Goal: Submit feedback/report problem

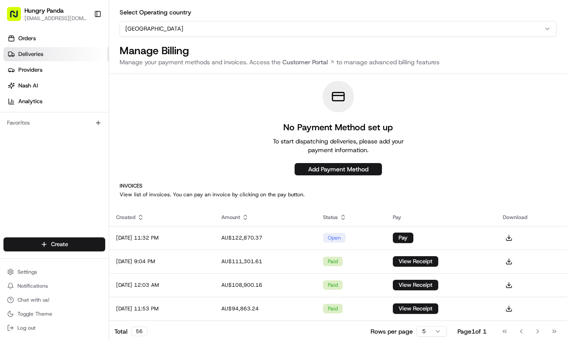
click at [45, 55] on link "Deliveries" at bounding box center [55, 54] width 105 height 14
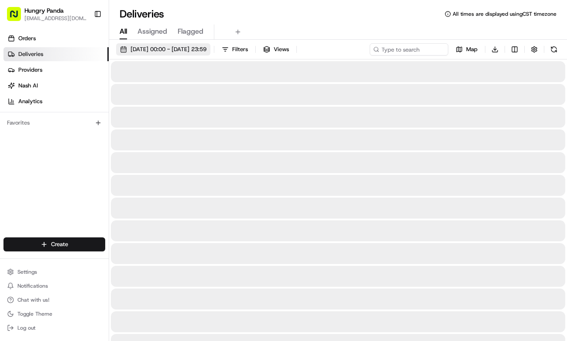
click at [207, 52] on span "22/08/2025 00:00 - 22/08/2025 23:59" at bounding box center [169, 49] width 76 height 8
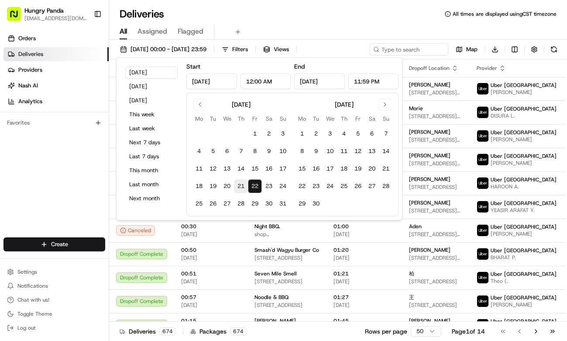
click at [238, 185] on button "21" at bounding box center [241, 186] width 14 height 14
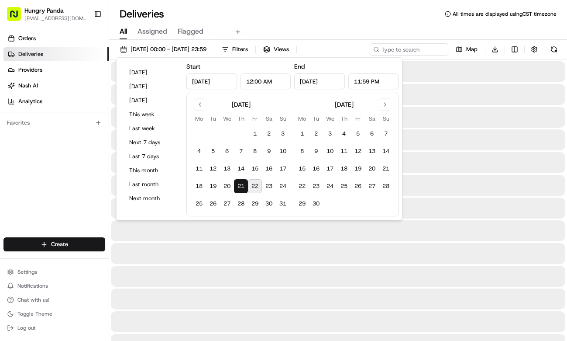
type input "Aug 21, 2025"
click at [252, 188] on button "22" at bounding box center [255, 186] width 14 height 14
type input "Aug 22, 2025"
click at [331, 15] on div "Deliveries All times are displayed using CST timezone" at bounding box center [338, 14] width 458 height 14
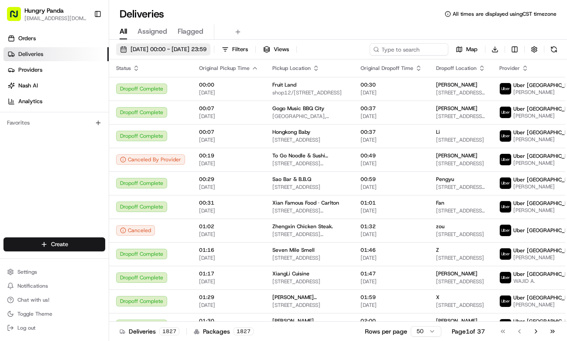
click at [210, 43] on button "21/08/2025 00:00 - 22/08/2025 23:59" at bounding box center [163, 49] width 94 height 12
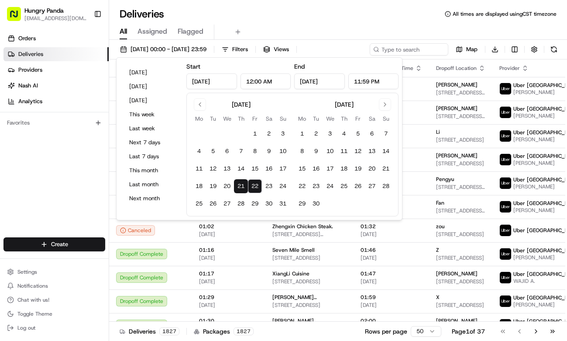
click at [359, 25] on div "All Assigned Flagged" at bounding box center [338, 31] width 458 height 15
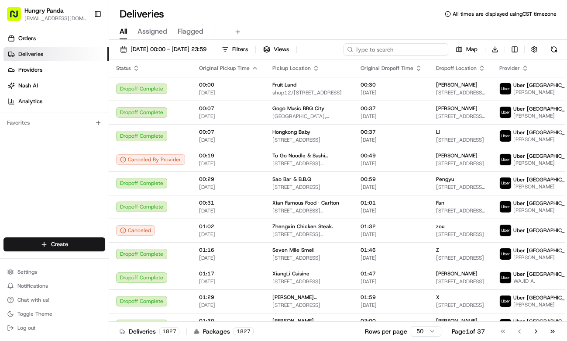
click at [399, 49] on input at bounding box center [396, 49] width 105 height 12
paste input "945970569515076453323"
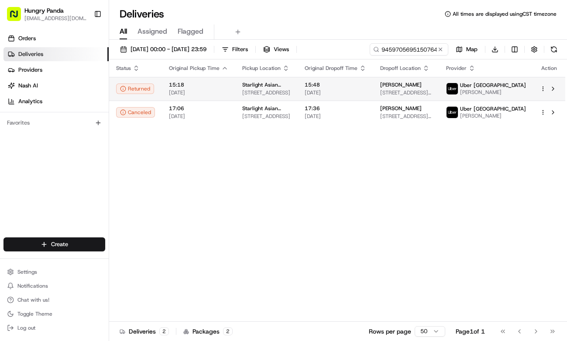
click at [366, 90] on div "15:48 21/08/2025" at bounding box center [336, 88] width 62 height 15
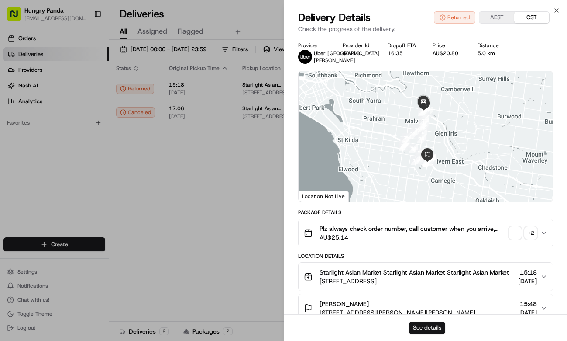
click at [421, 326] on button "See details" at bounding box center [427, 327] width 36 height 12
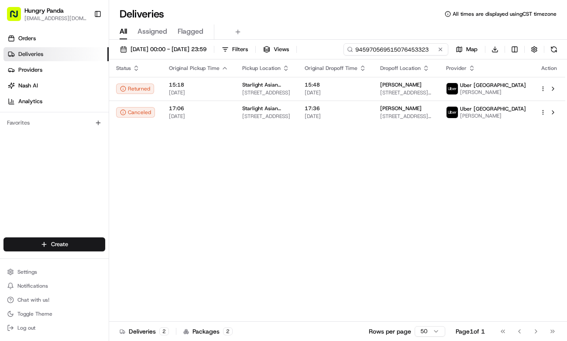
click at [416, 47] on input "945970569515076453323" at bounding box center [396, 49] width 105 height 12
paste input "60729475357710401334"
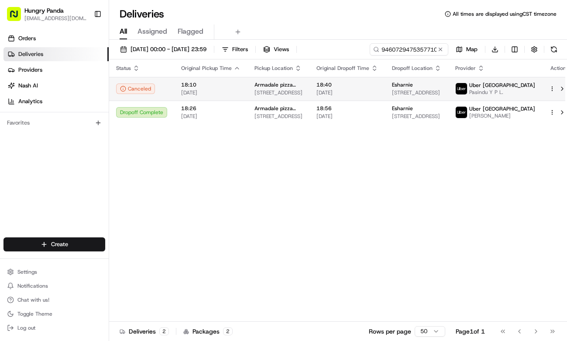
click at [378, 89] on span "21/08/2025" at bounding box center [348, 92] width 62 height 7
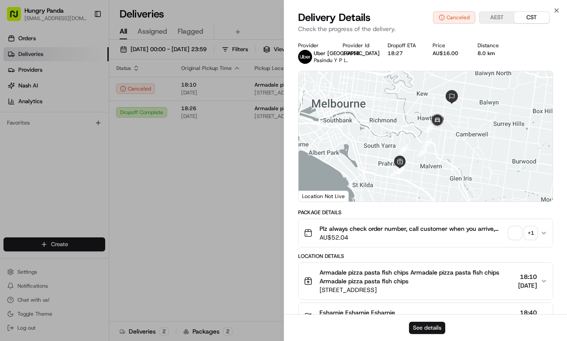
click at [428, 331] on button "See details" at bounding box center [427, 327] width 36 height 12
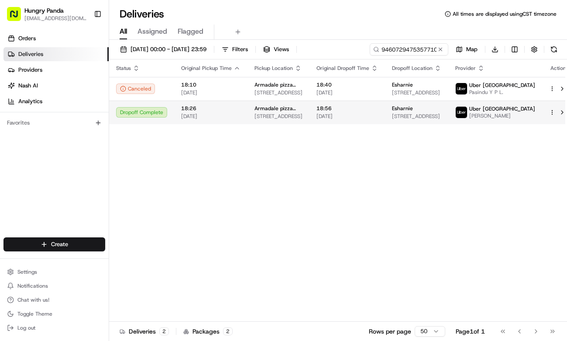
click at [267, 114] on div "Armadale pizza pasta fish chips 695 High St, Armadale VIC 3143, Australia" at bounding box center [279, 112] width 48 height 15
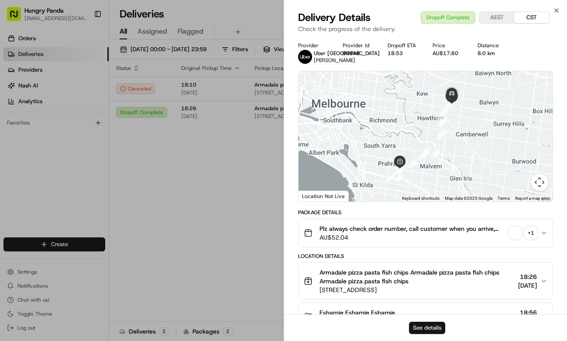
click at [429, 324] on button "See details" at bounding box center [427, 327] width 36 height 12
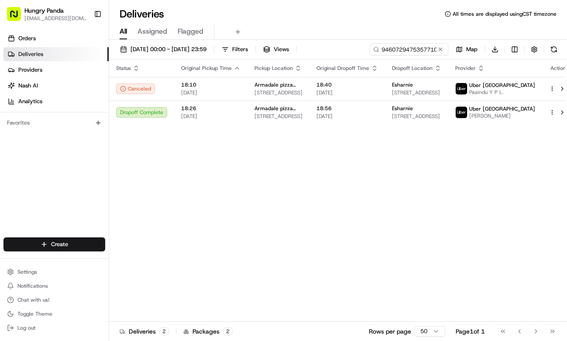
drag, startPoint x: 209, startPoint y: 227, endPoint x: 245, endPoint y: 197, distance: 47.1
click at [209, 227] on div "Status Original Pickup Time Pickup Location Original Dropoff Time Dropoff Locat…" at bounding box center [342, 190] width 466 height 262
click at [412, 47] on input "9460729475357710401334" at bounding box center [396, 49] width 105 height 12
paste input "144176481545177373839"
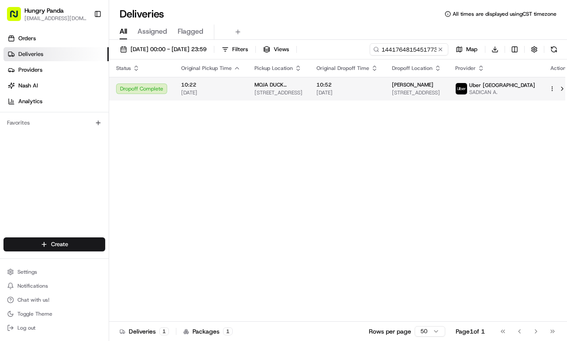
click at [385, 91] on td "10:52 21/08/2025" at bounding box center [348, 89] width 76 height 24
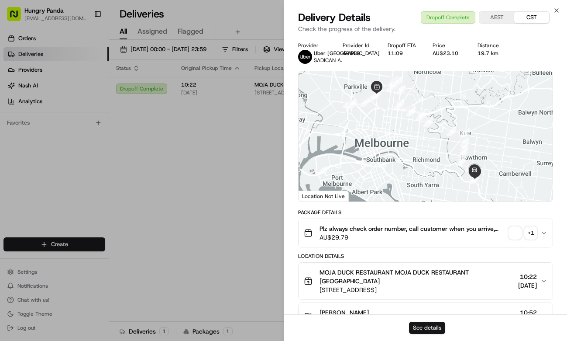
click at [438, 323] on button "See details" at bounding box center [427, 327] width 36 height 12
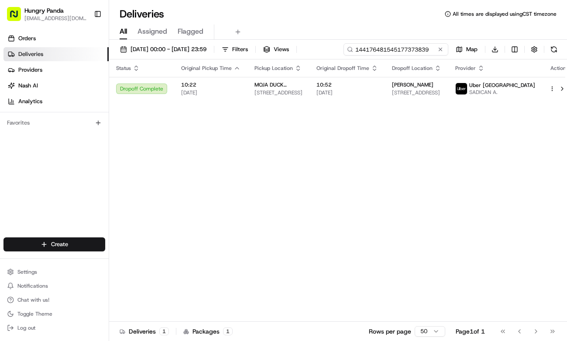
click at [417, 50] on input "144176481545177373839" at bounding box center [396, 49] width 105 height 12
paste input "047476151515378133702"
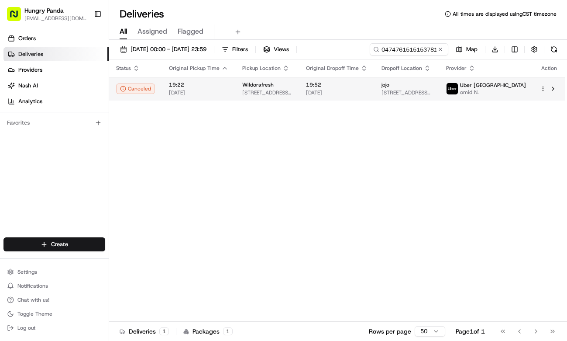
click at [373, 98] on td "19:52 21/08/2025" at bounding box center [337, 89] width 76 height 24
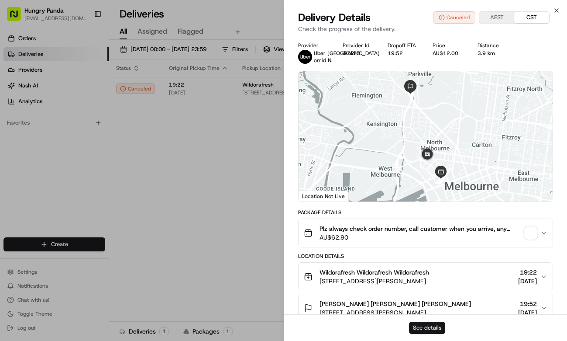
click at [439, 328] on button "See details" at bounding box center [427, 327] width 36 height 12
drag, startPoint x: 245, startPoint y: 123, endPoint x: 349, endPoint y: 69, distance: 117.6
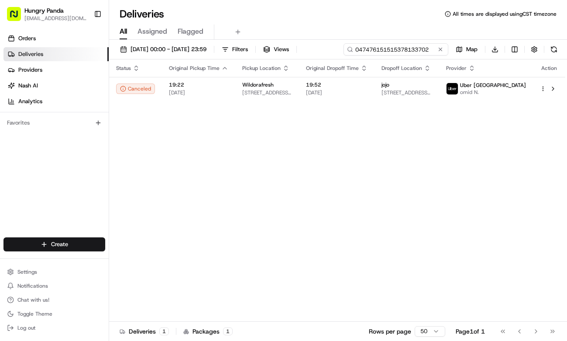
click at [417, 46] on input "047476151515378133702" at bounding box center [396, 49] width 105 height 12
paste input "946777557525173975598"
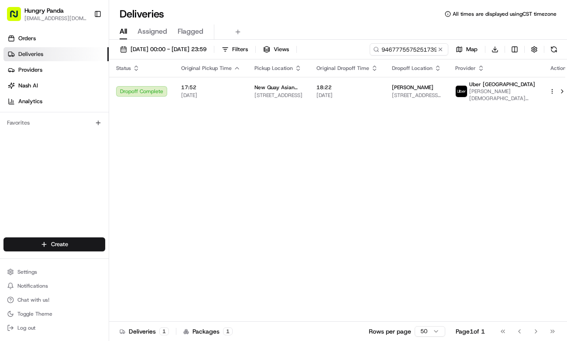
click at [345, 89] on span "18:22" at bounding box center [348, 87] width 62 height 7
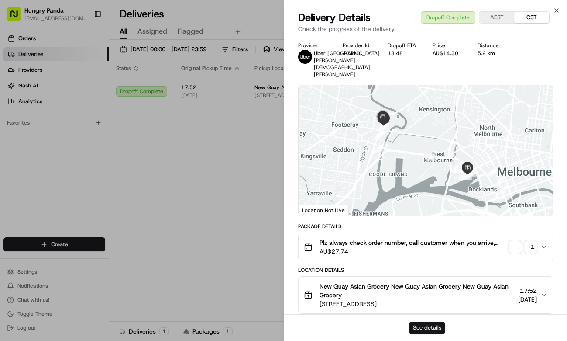
click at [428, 332] on button "See details" at bounding box center [427, 327] width 36 height 12
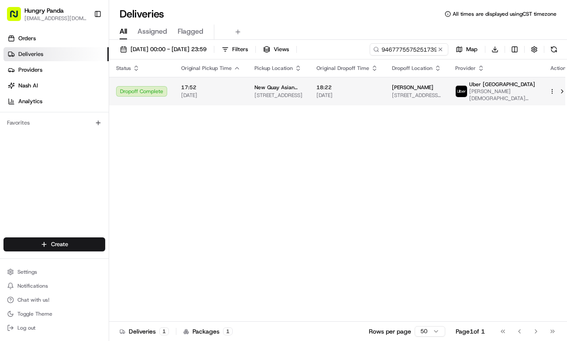
drag, startPoint x: 221, startPoint y: 155, endPoint x: 347, endPoint y: 84, distance: 145.1
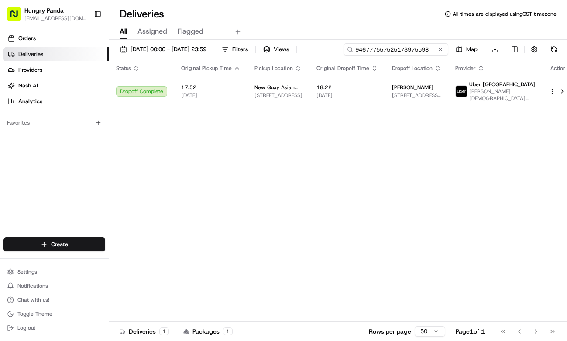
click at [413, 48] on input "946777557525173975598" at bounding box center [396, 49] width 105 height 12
paste input "3618895265658700751579"
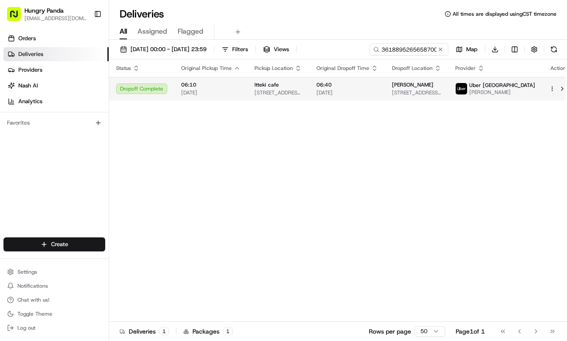
click at [363, 99] on td "06:40 22/08/2025" at bounding box center [348, 89] width 76 height 24
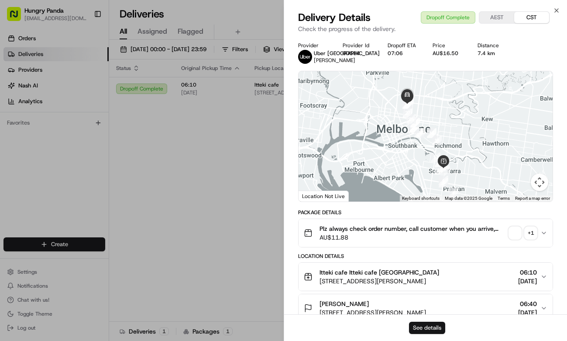
click at [435, 323] on button "See details" at bounding box center [427, 327] width 36 height 12
drag, startPoint x: 258, startPoint y: 146, endPoint x: 275, endPoint y: 136, distance: 19.9
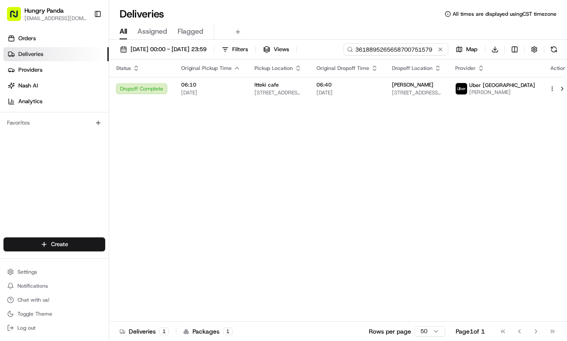
click at [420, 50] on input "3618895265658700751579" at bounding box center [396, 49] width 105 height 12
paste input "9780707925359716101416"
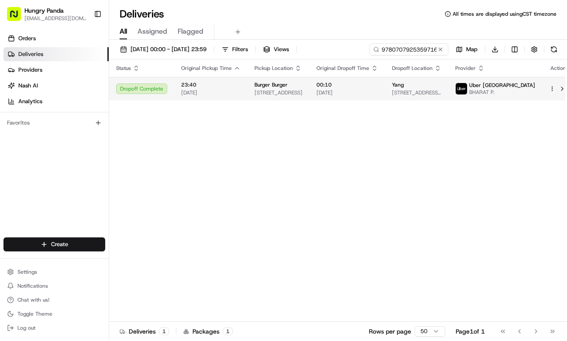
click at [356, 86] on span "00:10" at bounding box center [348, 84] width 62 height 7
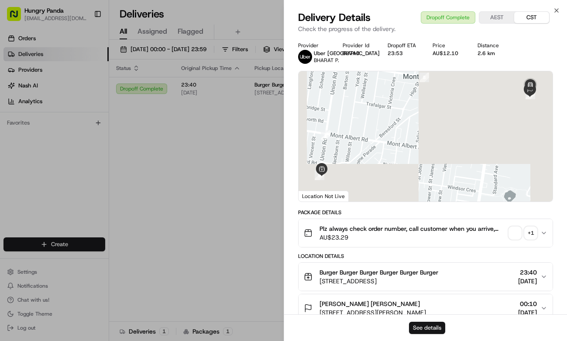
click at [429, 324] on button "See details" at bounding box center [427, 327] width 36 height 12
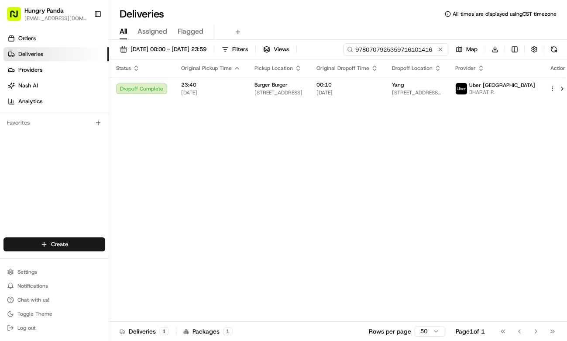
click at [398, 50] on input "9780707925359716101416" at bounding box center [396, 49] width 105 height 12
paste input "1439810025957770411128"
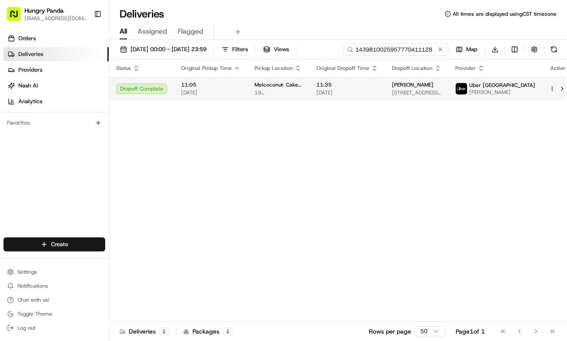
type input "1439810025957770411128"
click at [378, 87] on span "11:35" at bounding box center [348, 84] width 62 height 7
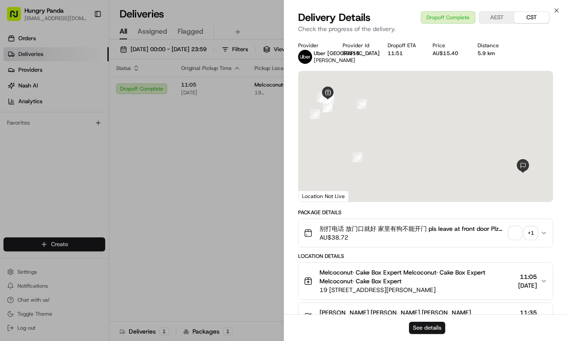
click at [428, 325] on button "See details" at bounding box center [427, 327] width 36 height 12
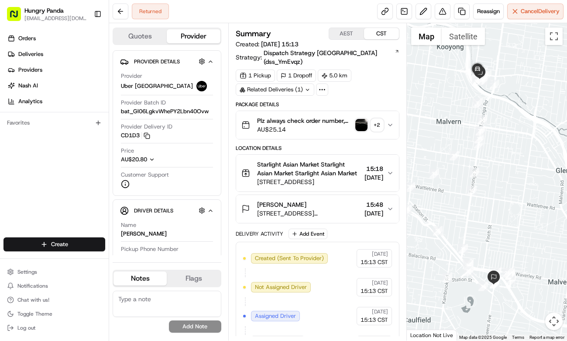
click at [390, 121] on icon "button" at bounding box center [390, 124] width 7 height 7
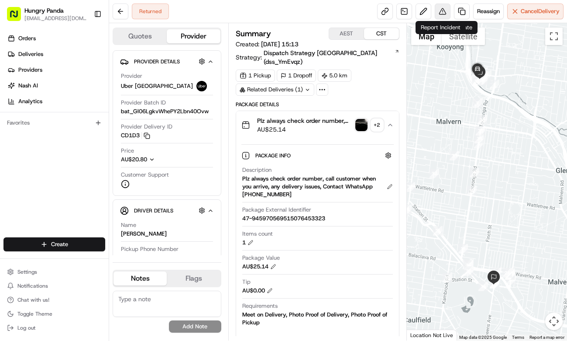
click at [444, 13] on button at bounding box center [443, 11] width 16 height 16
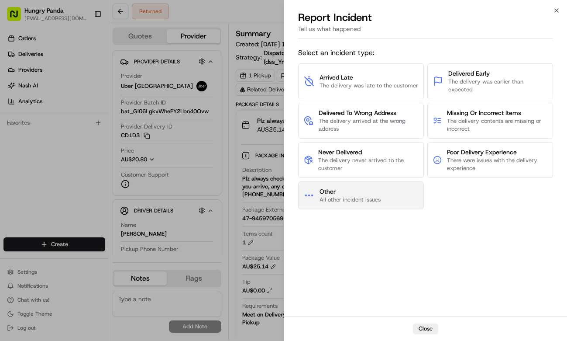
click at [374, 198] on span "All other incident issues" at bounding box center [350, 200] width 61 height 8
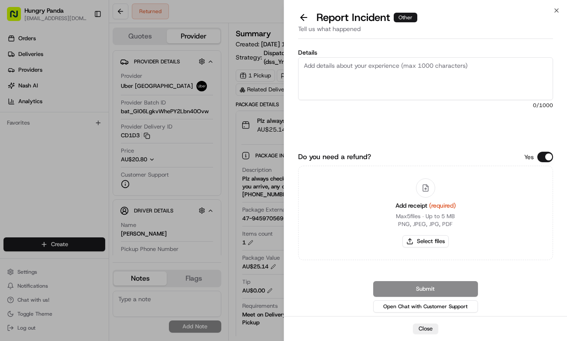
click at [414, 94] on textarea "Details" at bounding box center [425, 78] width 255 height 43
paste textarea "For this order, the third-party driver accepted the order at 17:13:02, picked u…"
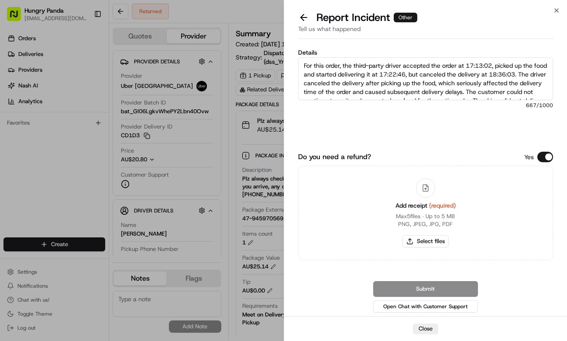
scroll to position [40, 0]
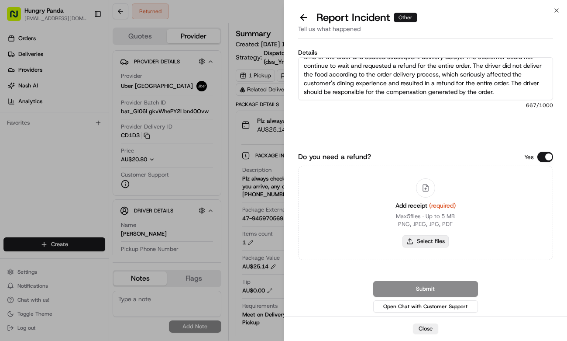
type textarea "For this order, the third-party driver accepted the order at 17:13:02, picked u…"
click at [435, 241] on button "Select files" at bounding box center [426, 241] width 46 height 12
type input "C:\fakepath\1.jpg"
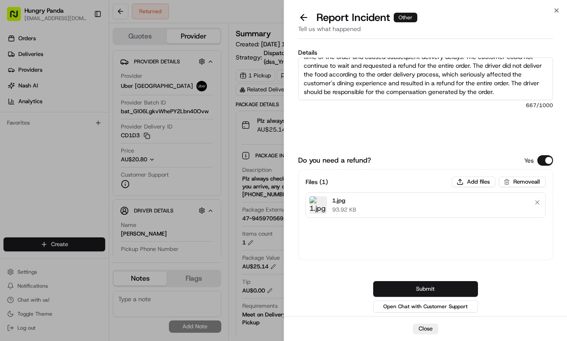
click at [466, 291] on button "Submit" at bounding box center [425, 289] width 105 height 16
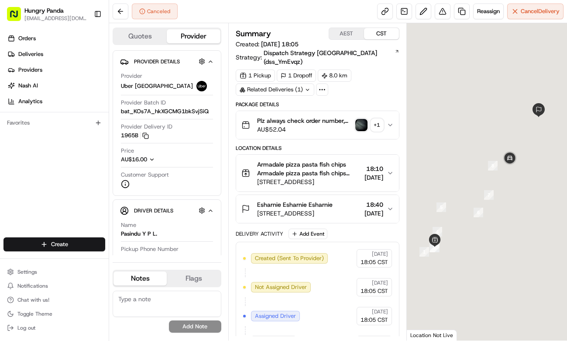
click at [397, 111] on button "Plz always check order number, call customer when you arrive, any delivery issu…" at bounding box center [317, 125] width 163 height 28
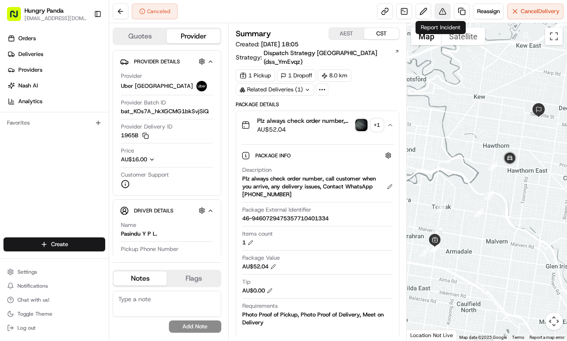
click at [443, 14] on button at bounding box center [443, 11] width 16 height 16
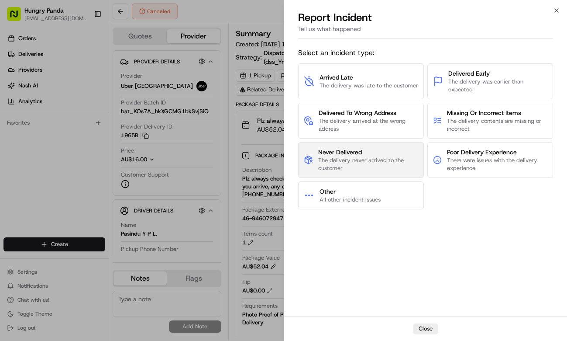
click at [376, 147] on button "Never Delivered The delivery never arrived to the customer" at bounding box center [361, 160] width 126 height 36
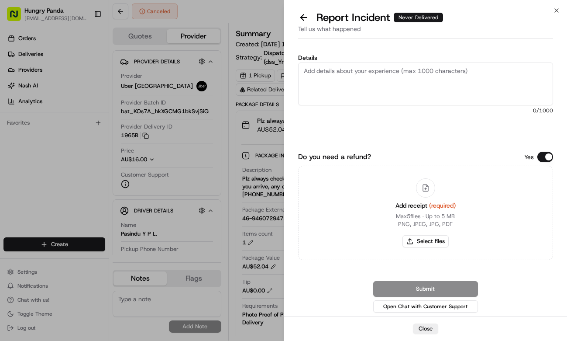
click at [398, 87] on textarea "Details" at bounding box center [425, 83] width 255 height 43
paste textarea "The customer reported that they did not receive the food. After checking the sy…"
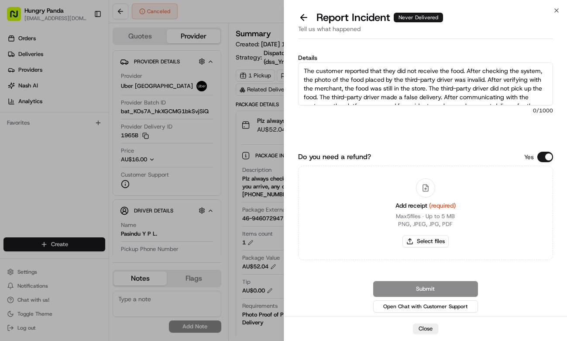
scroll to position [22, 0]
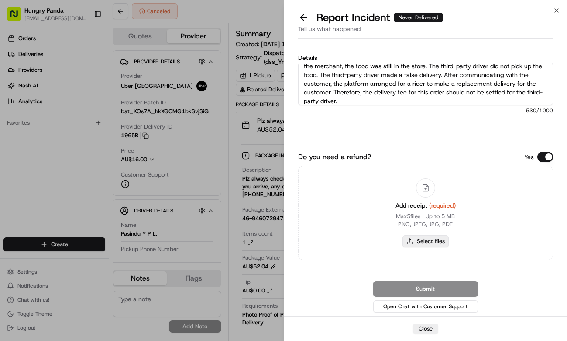
type textarea "The customer reported that they did not receive the food. After checking the sy…"
click at [439, 242] on button "Select files" at bounding box center [426, 241] width 46 height 12
type input "C:\fakepath\2.jpg"
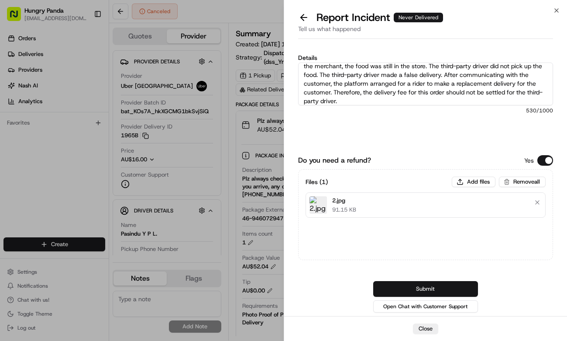
click at [454, 286] on button "Submit" at bounding box center [425, 289] width 105 height 16
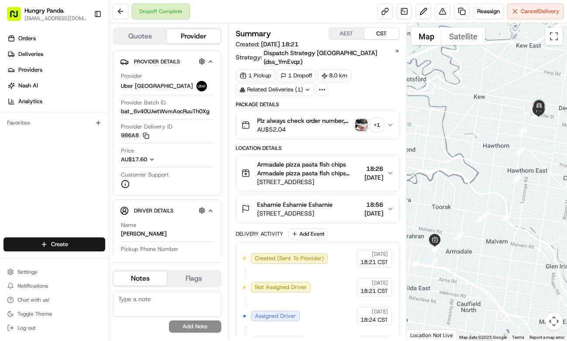
click at [365, 119] on img "button" at bounding box center [361, 125] width 12 height 12
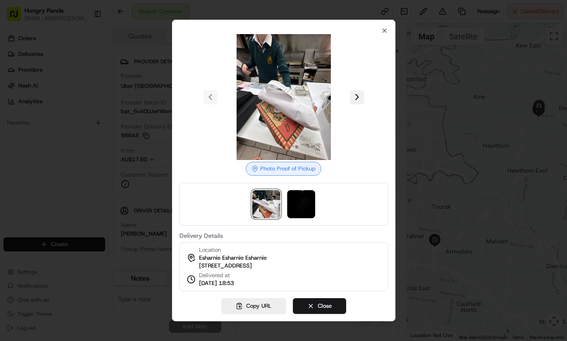
click at [359, 93] on button at bounding box center [357, 97] width 14 height 14
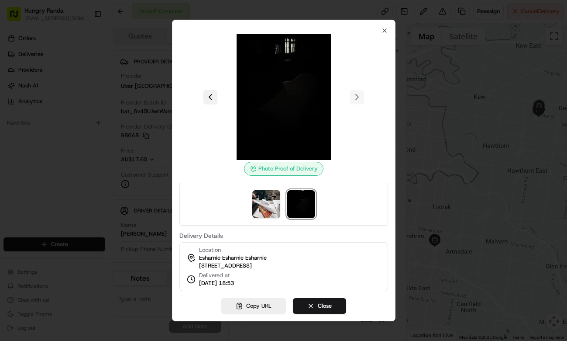
click at [209, 91] on button at bounding box center [211, 97] width 14 height 14
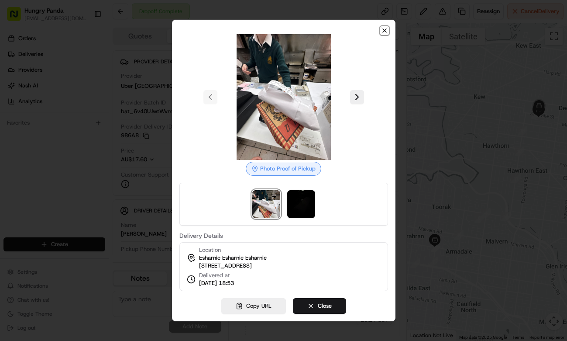
click at [385, 29] on icon "button" at bounding box center [384, 30] width 7 height 7
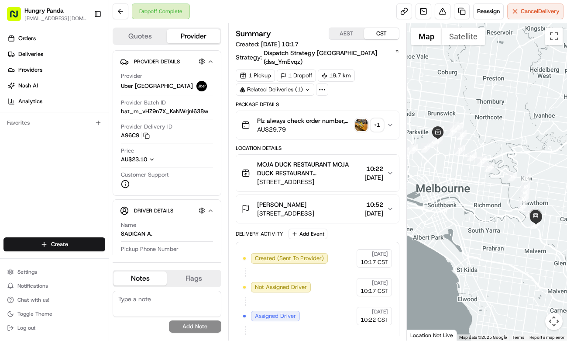
click at [394, 117] on button "Plz always check order number, call customer when you arrive, any delivery issu…" at bounding box center [317, 125] width 163 height 28
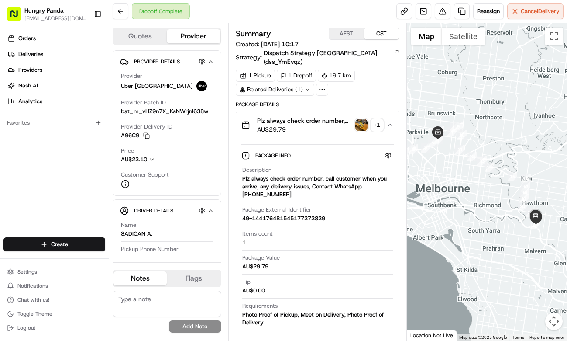
click at [365, 119] on img "button" at bounding box center [361, 125] width 12 height 12
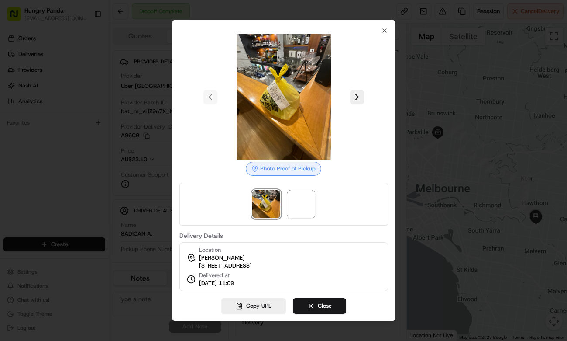
click at [365, 112] on body "Hungry Panda [EMAIL_ADDRESS][DOMAIN_NAME] Toggle Sidebar Orders Deliveries Prov…" at bounding box center [283, 170] width 567 height 341
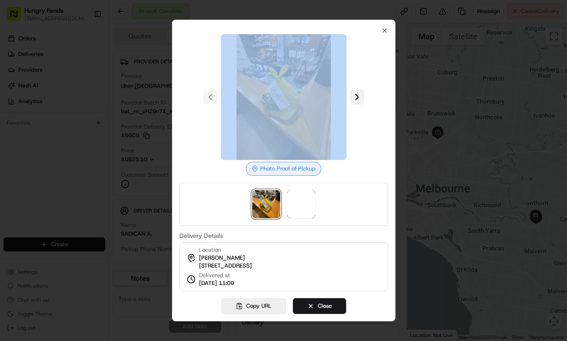
click at [361, 93] on button at bounding box center [357, 97] width 14 height 14
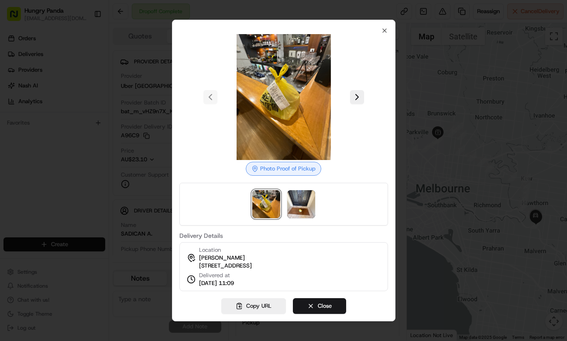
click at [414, 140] on div at bounding box center [283, 170] width 567 height 341
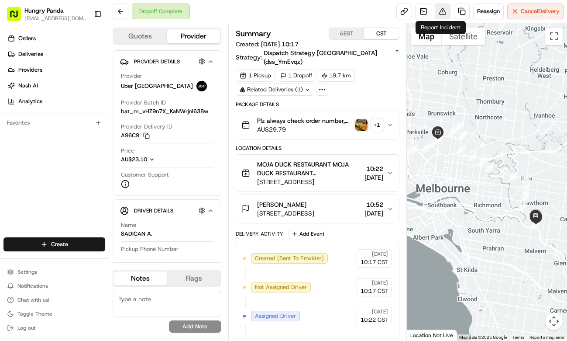
click at [445, 7] on button at bounding box center [443, 11] width 16 height 16
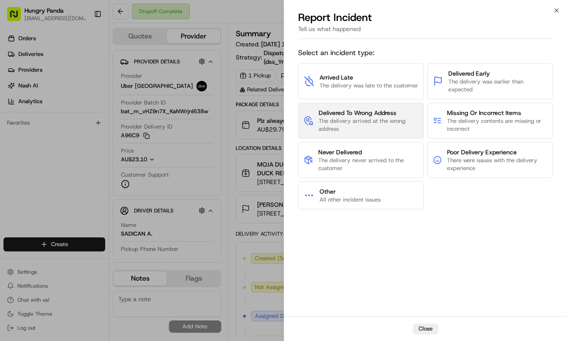
click at [377, 113] on span "Delivered To Wrong Address" at bounding box center [369, 112] width 100 height 9
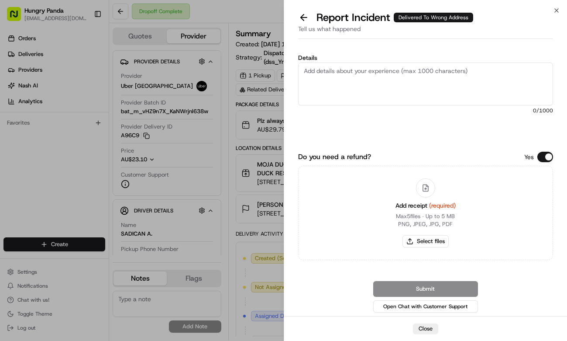
click at [419, 68] on textarea "Details" at bounding box center [425, 83] width 255 height 43
paste textarea "The customer reported that he did not receive the food and the order had not be…"
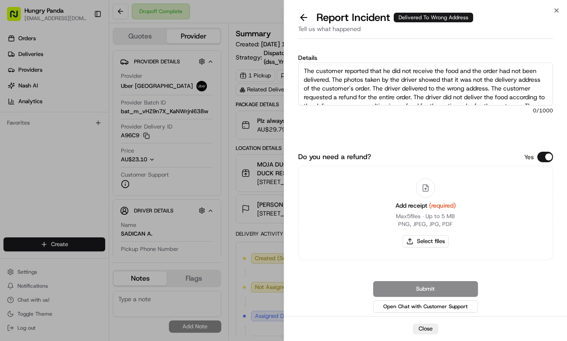
scroll to position [14, 0]
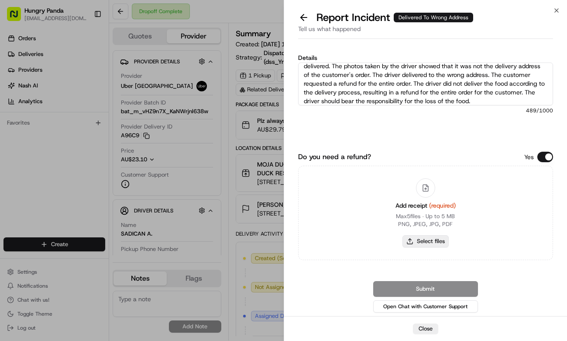
type textarea "The customer reported that he did not receive the food and the order had not be…"
click at [438, 239] on button "Select files" at bounding box center [426, 241] width 46 height 12
type input "C:\fakepath\3.jpg"
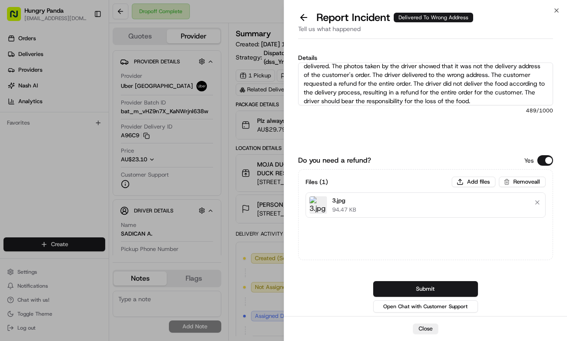
drag, startPoint x: 442, startPoint y: 284, endPoint x: 458, endPoint y: 281, distance: 16.0
click at [442, 284] on button "Submit" at bounding box center [425, 289] width 105 height 16
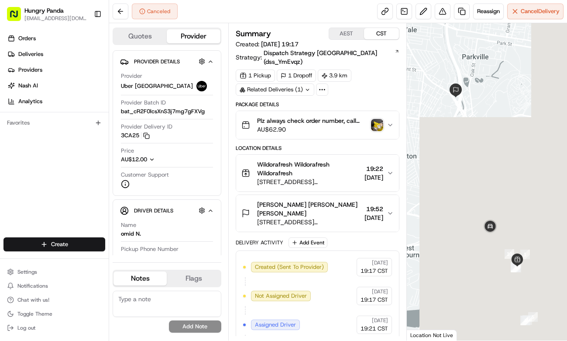
drag, startPoint x: 391, startPoint y: 114, endPoint x: 406, endPoint y: 111, distance: 15.7
click at [392, 121] on icon "button" at bounding box center [390, 124] width 7 height 7
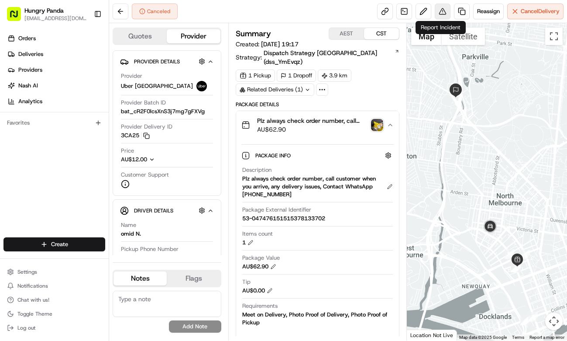
click at [447, 17] on button at bounding box center [443, 11] width 16 height 16
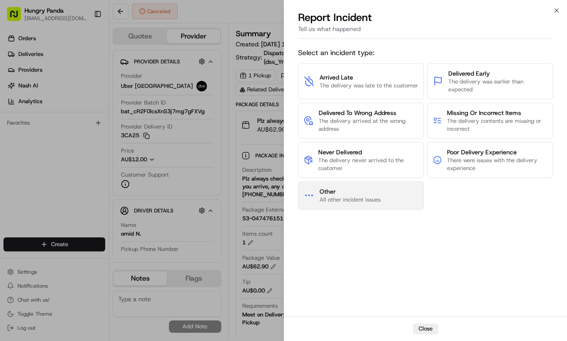
click at [348, 201] on span "All other incident issues" at bounding box center [350, 200] width 61 height 8
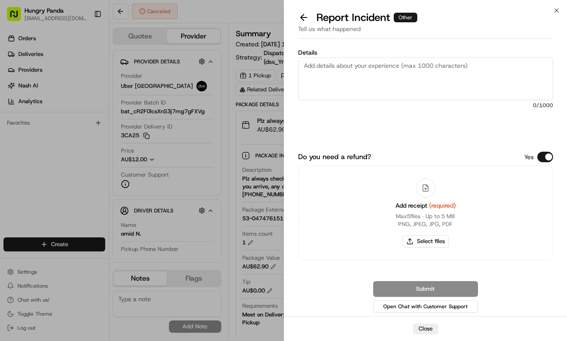
click at [393, 85] on textarea "Details" at bounding box center [425, 78] width 255 height 43
paste textarea "The order delivery timed out. The order log showed that the driver received the…"
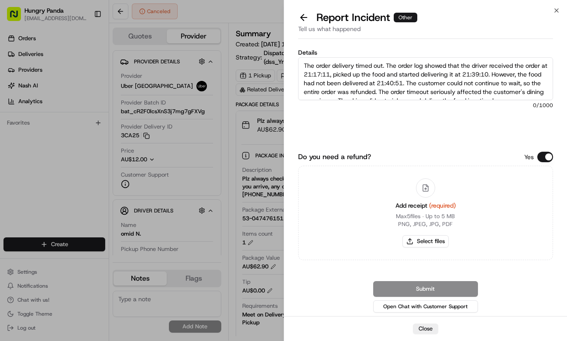
scroll to position [22, 0]
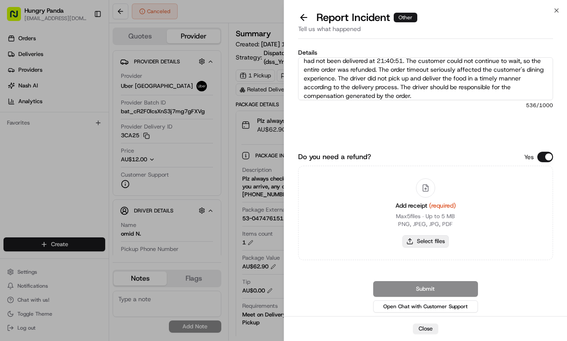
type textarea "The order delivery timed out. The order log showed that the driver received the…"
click at [435, 241] on button "Select files" at bounding box center [426, 241] width 46 height 12
type input "C:\fakepath\4.jpg"
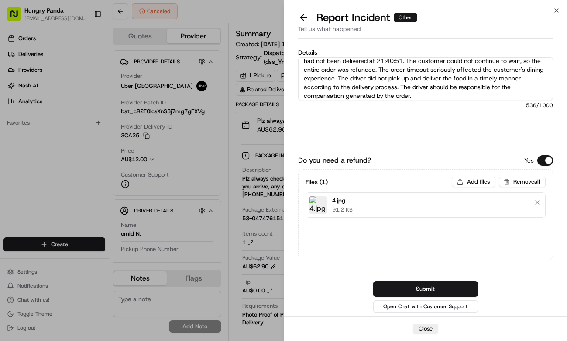
drag, startPoint x: 455, startPoint y: 286, endPoint x: 469, endPoint y: 285, distance: 13.6
click at [455, 286] on button "Submit" at bounding box center [425, 289] width 105 height 16
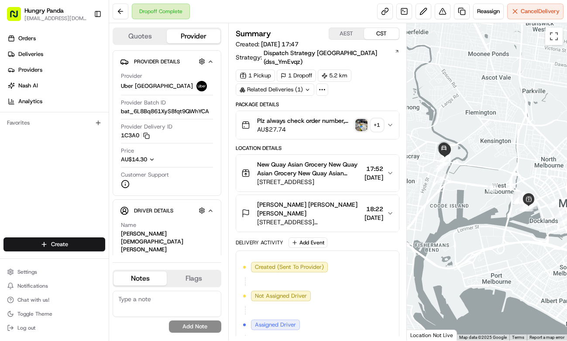
click at [385, 116] on div "Plz always check order number, call customer when you arrive, any delivery issu…" at bounding box center [313, 124] width 145 height 17
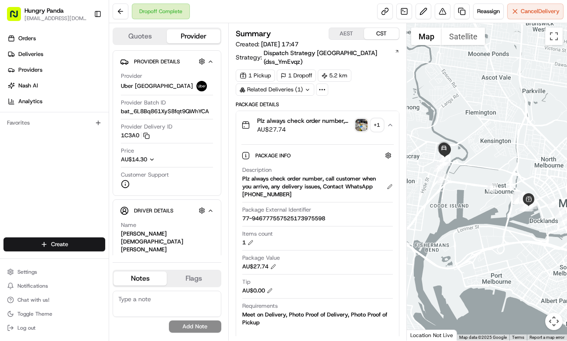
click at [366, 119] on img "button" at bounding box center [361, 125] width 12 height 12
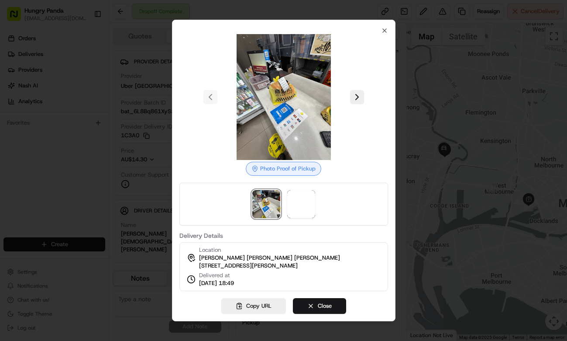
click at [364, 93] on div at bounding box center [283, 97] width 209 height 126
click at [359, 93] on button at bounding box center [357, 97] width 14 height 14
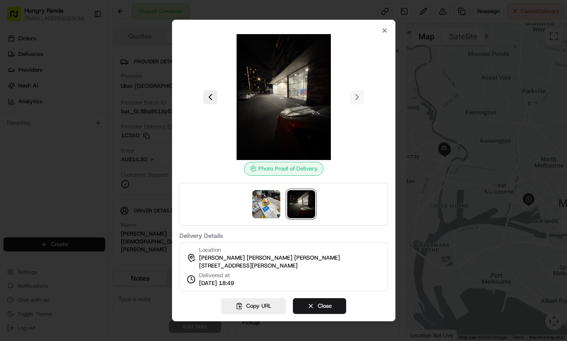
click at [422, 32] on div at bounding box center [283, 170] width 567 height 341
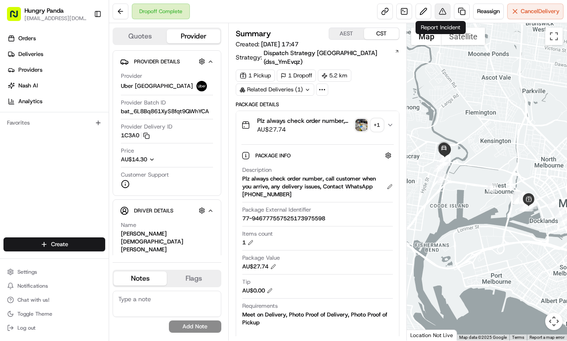
click at [436, 13] on button at bounding box center [443, 11] width 16 height 16
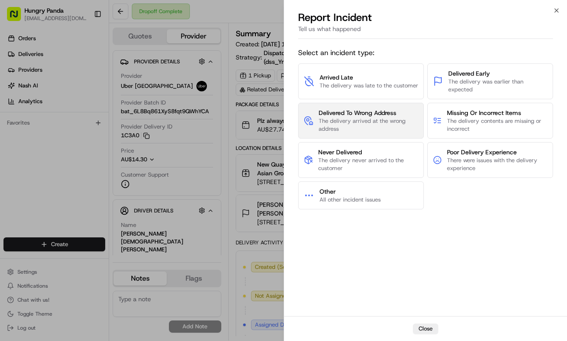
click at [369, 132] on span "The delivery arrived at the wrong address" at bounding box center [369, 125] width 100 height 16
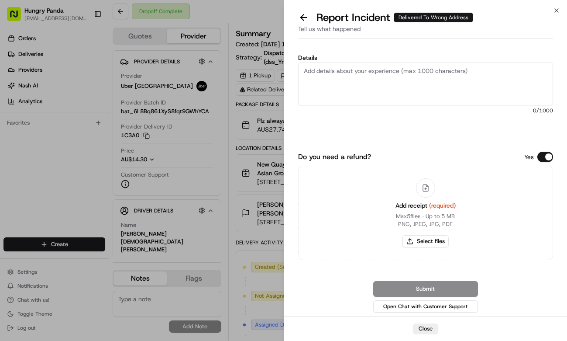
click at [419, 82] on textarea "Details" at bounding box center [425, 83] width 255 height 43
paste textarea "The customer reported that he did not receive the meal. The photos taken by the…"
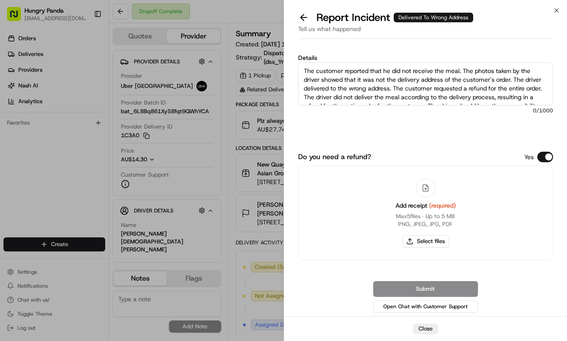
scroll to position [14, 0]
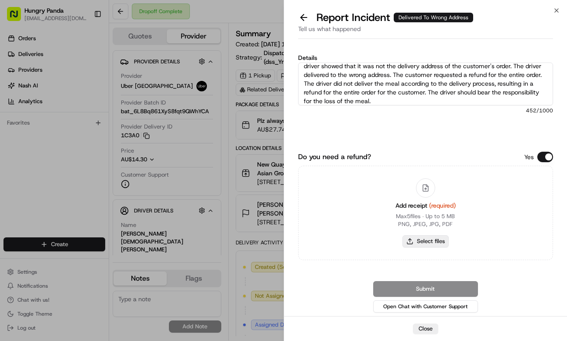
type textarea "The customer reported that he did not receive the meal. The photos taken by the…"
click at [440, 238] on button "Select files" at bounding box center [426, 241] width 46 height 12
type input "C:\fakepath\5.jpg"
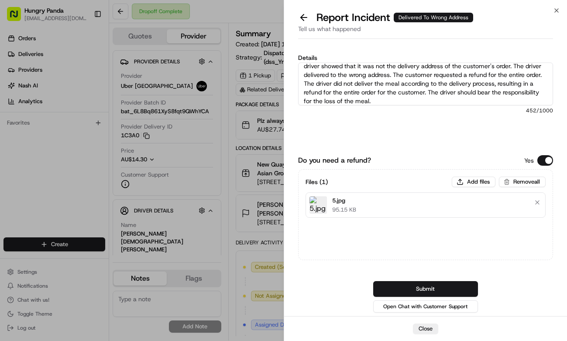
click at [456, 288] on button "Submit" at bounding box center [425, 289] width 105 height 16
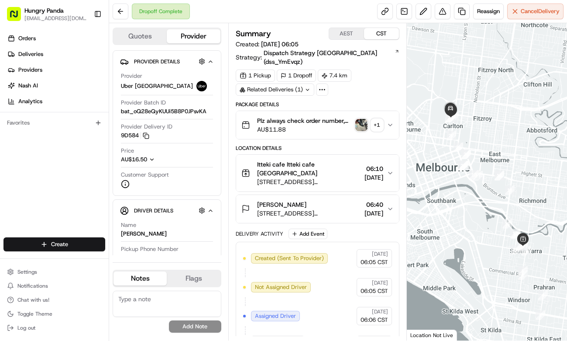
click at [399, 120] on div "Plz always check order number, call customer when you arrive, any delivery issu…" at bounding box center [318, 124] width 164 height 29
click at [391, 121] on icon "button" at bounding box center [390, 124] width 7 height 7
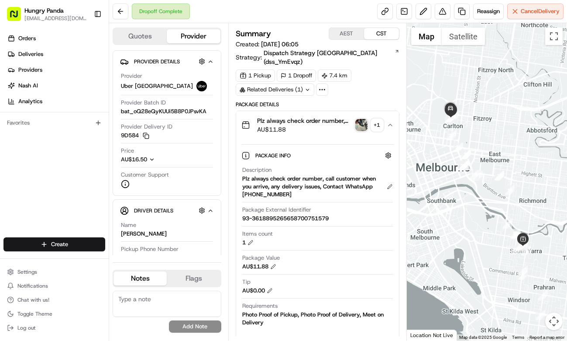
click at [359, 119] on img "button" at bounding box center [361, 125] width 12 height 12
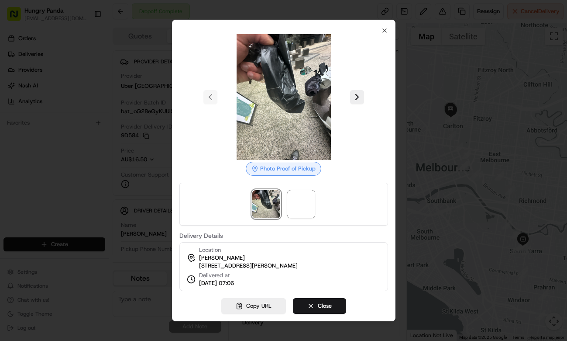
click at [351, 86] on div at bounding box center [283, 97] width 209 height 126
click at [355, 91] on button at bounding box center [357, 97] width 14 height 14
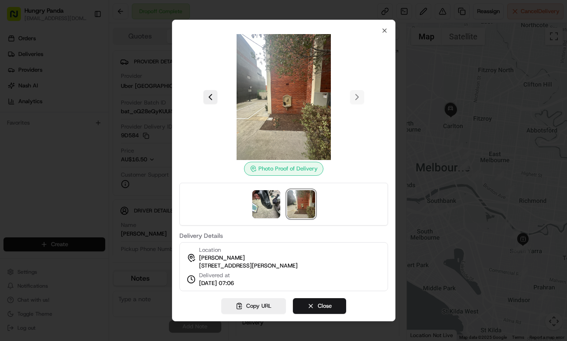
click at [215, 94] on button at bounding box center [211, 97] width 14 height 14
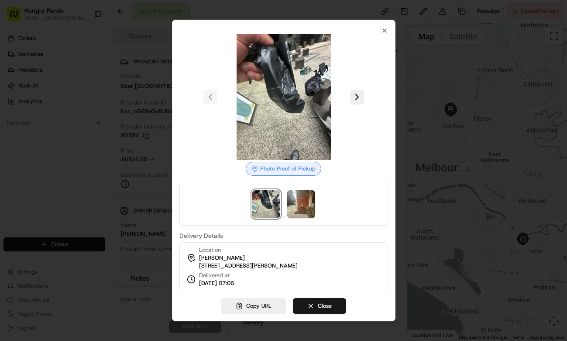
click at [299, 95] on img at bounding box center [284, 97] width 126 height 126
click at [440, 97] on div at bounding box center [283, 170] width 567 height 341
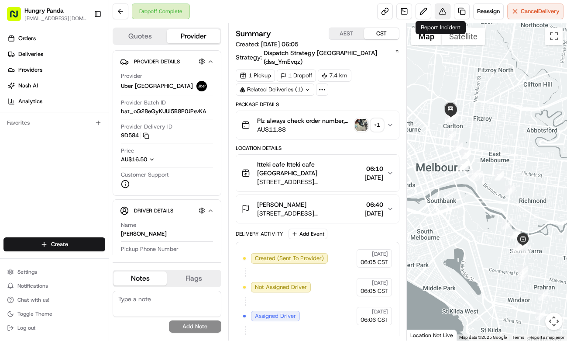
click at [445, 15] on button at bounding box center [443, 11] width 16 height 16
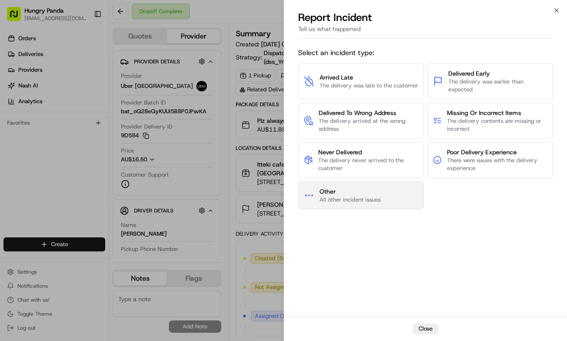
click at [371, 193] on span "Other" at bounding box center [350, 191] width 61 height 9
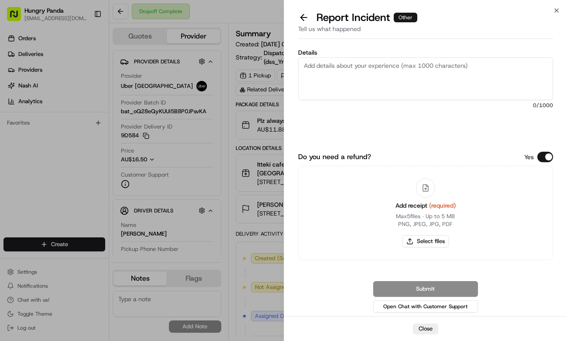
click at [395, 46] on div "Details 0 /1000 Do you need a refund? Yes Add receipt (required) Max 5 files ∙ …" at bounding box center [425, 179] width 255 height 270
click at [403, 78] on textarea "Details" at bounding box center [425, 78] width 255 height 43
paste textarea "The customer reported that the food in their order had spilled. As shown in the…"
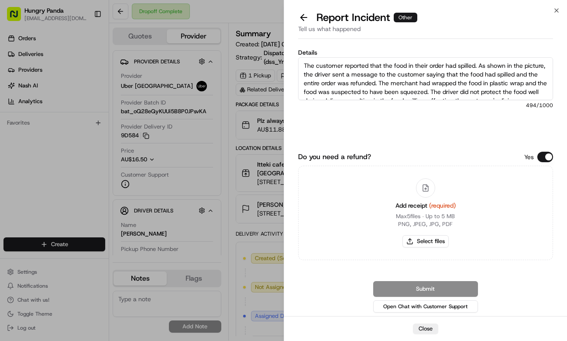
scroll to position [22, 0]
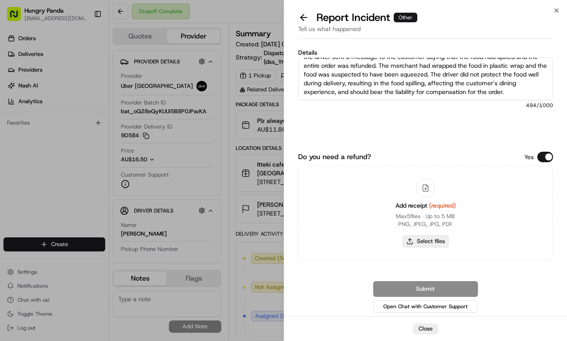
type textarea "The customer reported that the food in their order had spilled. As shown in the…"
click at [422, 240] on button "Select files" at bounding box center [426, 241] width 46 height 12
type input "C:\fakepath\撒餐.jpg"
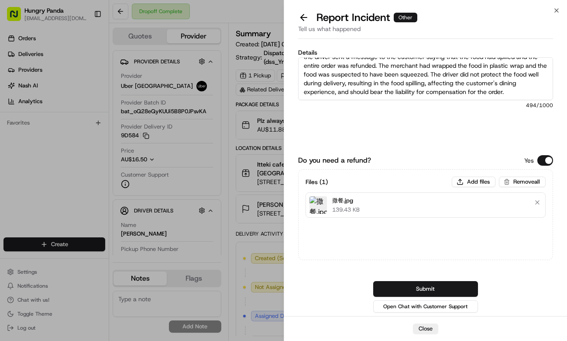
click at [466, 290] on button "Submit" at bounding box center [425, 289] width 105 height 16
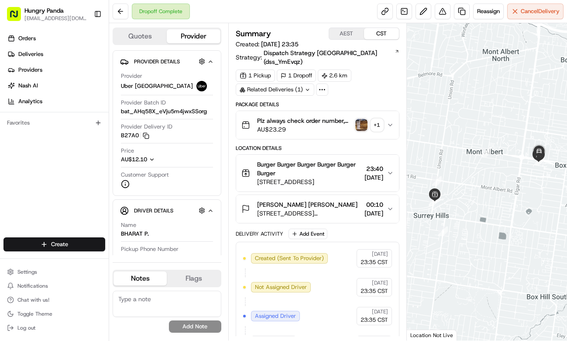
click at [392, 121] on icon "button" at bounding box center [390, 124] width 7 height 7
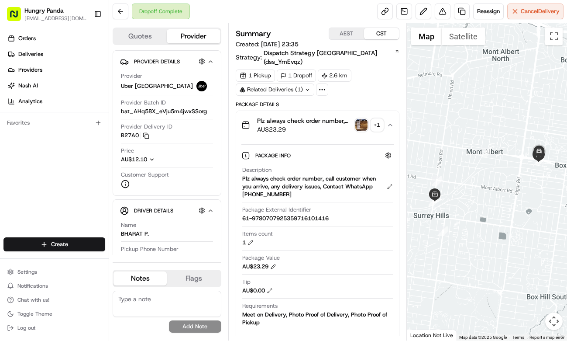
click at [362, 74] on div "1 Pickup 1 Dropoff 2.6 km Related Deliveries (1)" at bounding box center [318, 82] width 164 height 26
click at [362, 119] on img "button" at bounding box center [361, 125] width 12 height 12
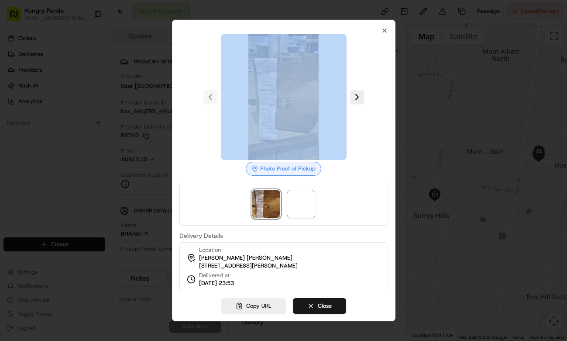
click at [362, 117] on body "Hungry Panda liurui0731@hungrypandagroup.com Toggle Sidebar Orders Deliveries P…" at bounding box center [283, 170] width 567 height 341
click at [359, 97] on button at bounding box center [357, 97] width 14 height 14
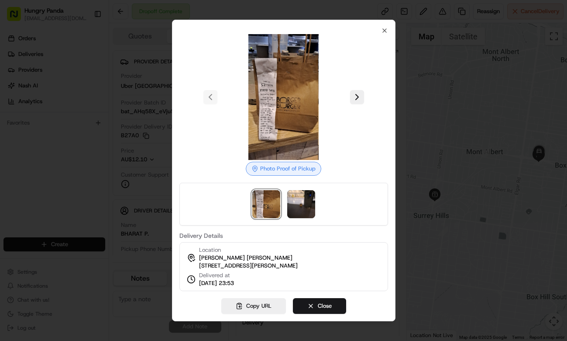
click at [410, 76] on div at bounding box center [283, 170] width 567 height 341
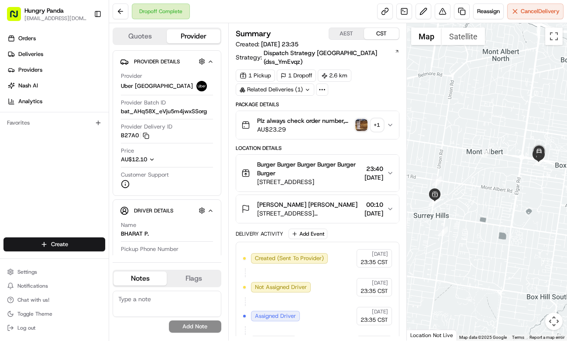
click at [394, 119] on button "Plz always check order number, call customer when you arrive, any delivery issu…" at bounding box center [317, 125] width 163 height 28
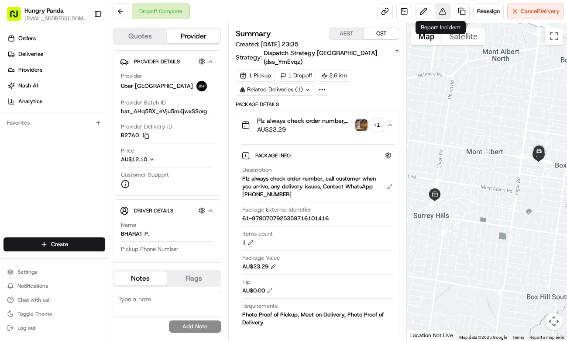
click at [435, 11] on button at bounding box center [443, 11] width 16 height 16
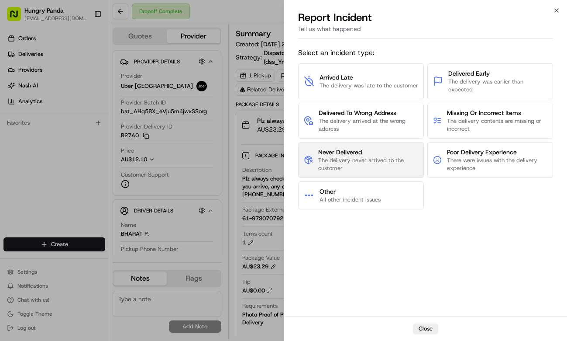
click at [375, 163] on span "The delivery never arrived to the customer" at bounding box center [368, 164] width 100 height 16
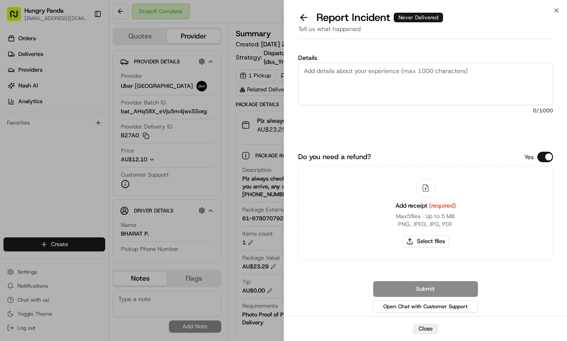
click at [417, 78] on textarea "Details" at bounding box center [425, 83] width 255 height 43
paste textarea "For this order, the customer reported that they did not receive the food and th…"
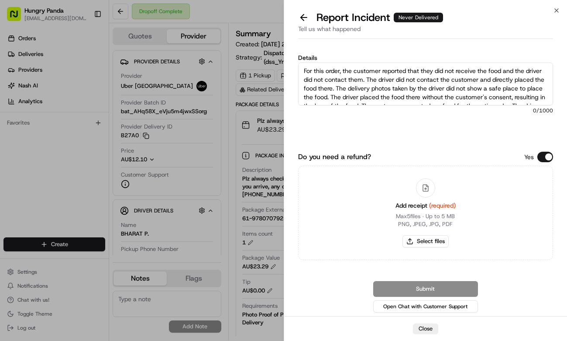
scroll to position [31, 0]
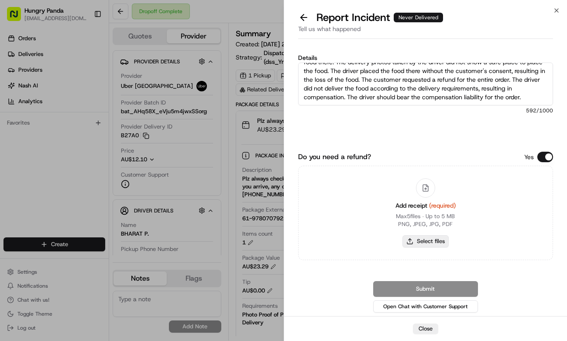
type textarea "For this order, the customer reported that they did not receive the food and th…"
click at [445, 236] on button "Select files" at bounding box center [426, 241] width 46 height 12
type input "C:\fakepath\7.jpg"
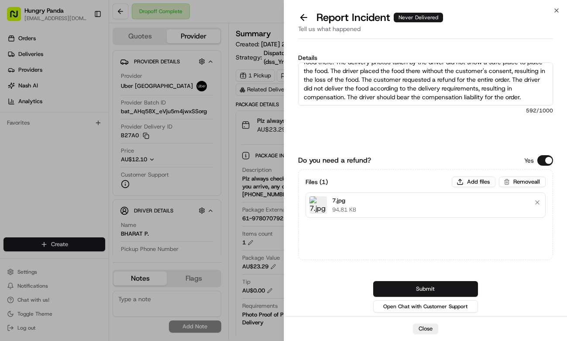
click at [473, 291] on button "Submit" at bounding box center [425, 289] width 105 height 16
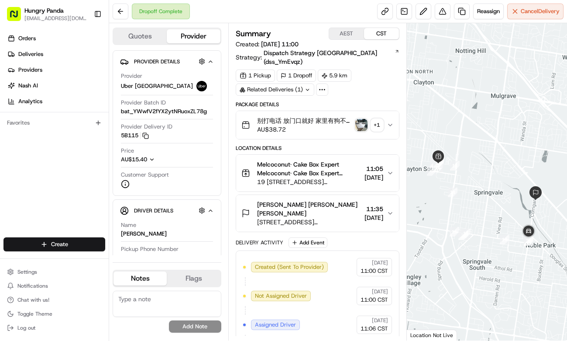
click at [386, 116] on div "别打电话 放门口就好 家里有狗不能开门 pls leave at front door Plz always check order number, call…" at bounding box center [313, 124] width 145 height 17
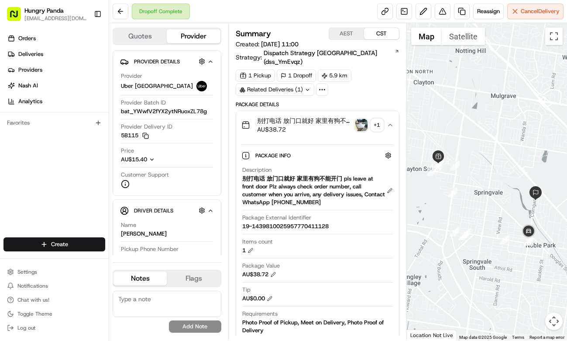
click at [364, 119] on img "button" at bounding box center [361, 125] width 12 height 12
click at [364, 114] on body "Hungry Panda [EMAIL_ADDRESS][DOMAIN_NAME] Toggle Sidebar Orders Deliveries Prov…" at bounding box center [283, 170] width 567 height 341
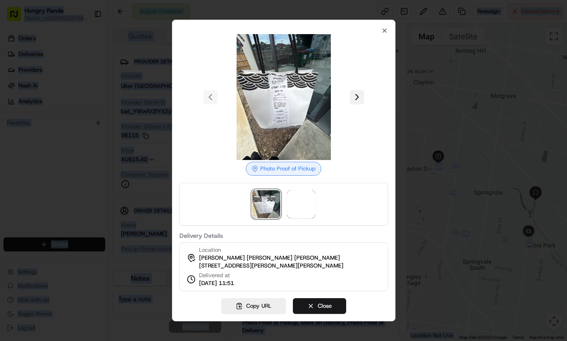
click at [357, 90] on button at bounding box center [357, 97] width 14 height 14
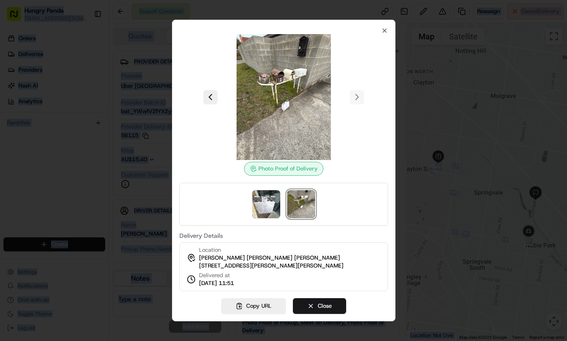
click at [429, 147] on div at bounding box center [283, 170] width 567 height 341
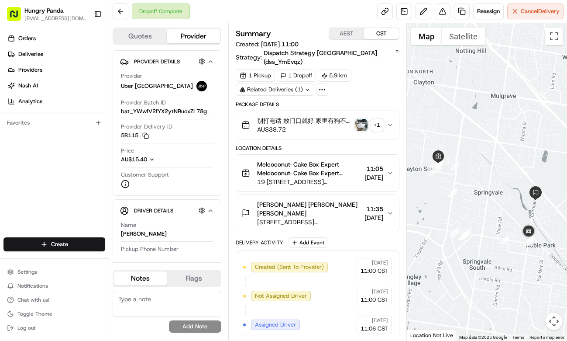
click at [325, 116] on span "别打电话 放门口就好 家里有狗不能开门 pls leave at front door Plz always check order number, call…" at bounding box center [304, 120] width 95 height 9
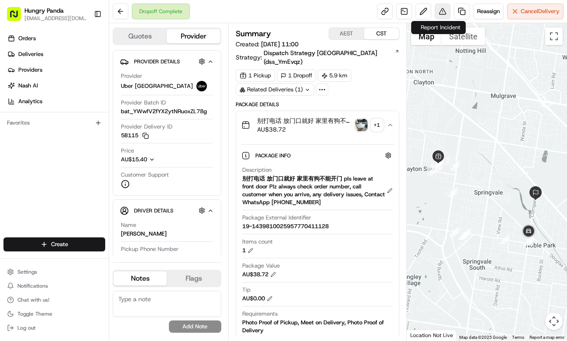
click at [437, 11] on button at bounding box center [443, 11] width 16 height 16
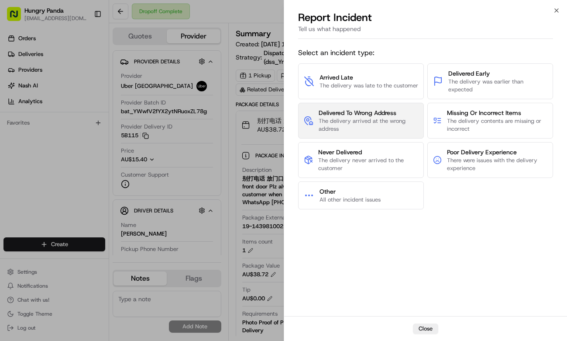
click at [403, 113] on span "Delivered To Wrong Address" at bounding box center [369, 112] width 100 height 9
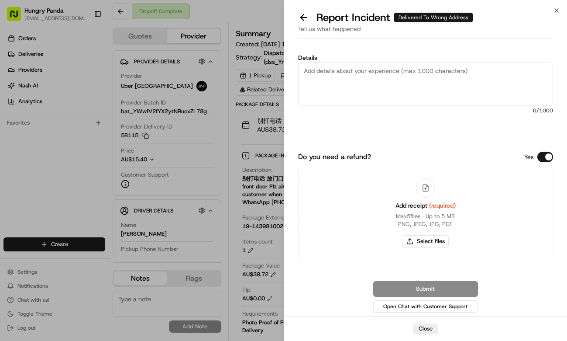
click at [431, 83] on textarea "Details" at bounding box center [425, 83] width 255 height 43
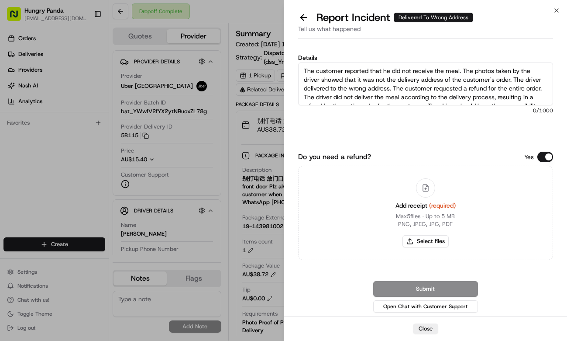
scroll to position [14, 0]
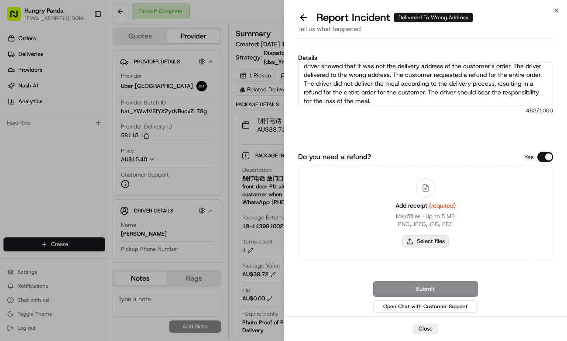
type textarea "The customer reported that he did not receive the meal. The photos taken by the…"
click at [435, 240] on button "Select files" at bounding box center [426, 241] width 46 height 12
type input "C:\fakepath\8.jpg"
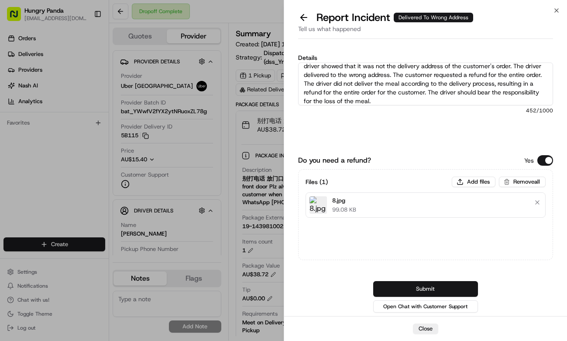
click at [476, 289] on button "Submit" at bounding box center [425, 289] width 105 height 16
